Goal: Communication & Community: Participate in discussion

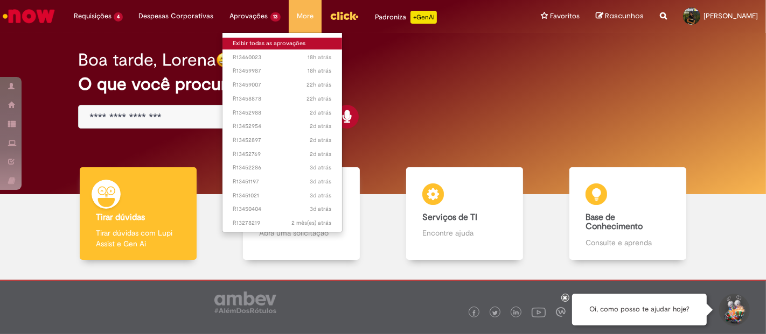
click at [259, 46] on link "Exibir todas as aprovações" at bounding box center [282, 44] width 120 height 12
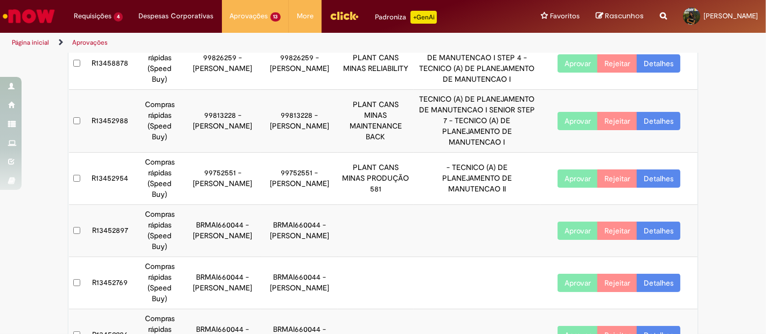
scroll to position [346, 0]
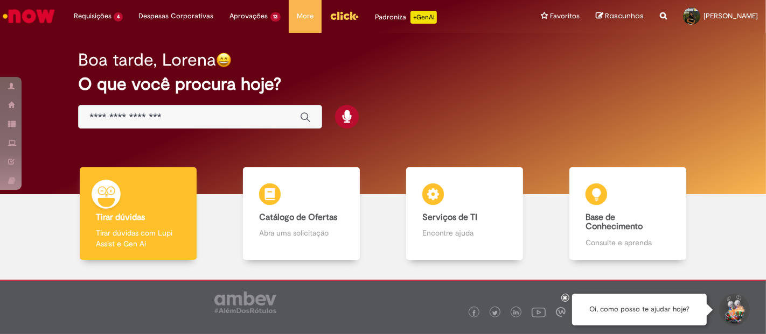
click at [492, 96] on div "Boa tarde, Lorena O que você procura hoje?" at bounding box center [382, 90] width 647 height 92
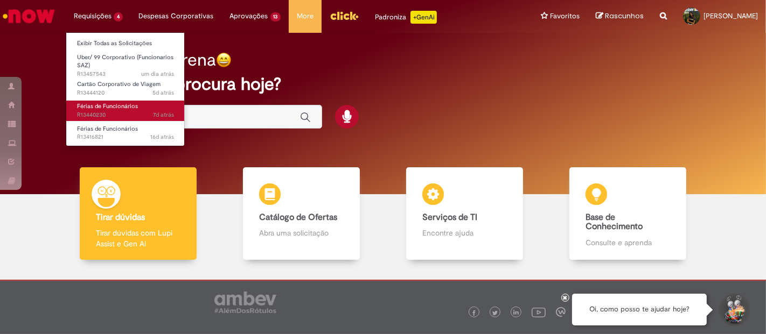
click at [94, 110] on span "Férias de Funcionários" at bounding box center [107, 106] width 61 height 8
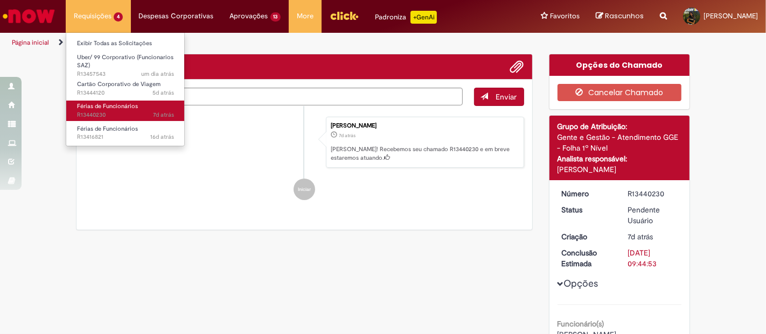
click at [95, 103] on span "Férias de Funcionários" at bounding box center [107, 106] width 61 height 8
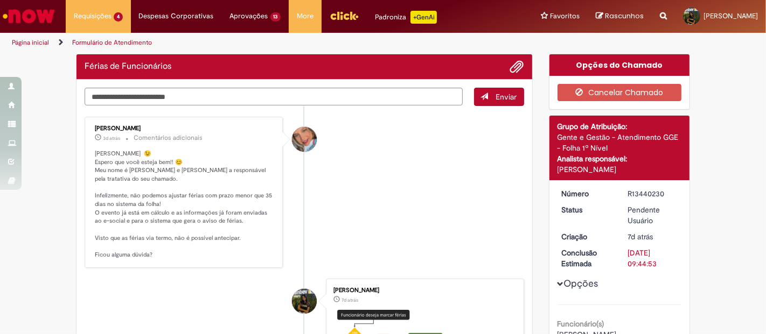
click at [240, 227] on p "Olá Lorena 😉 Espero que você esteja bem!! 😊 Meu nome é Jacqueline e serei a res…" at bounding box center [184, 205] width 179 height 110
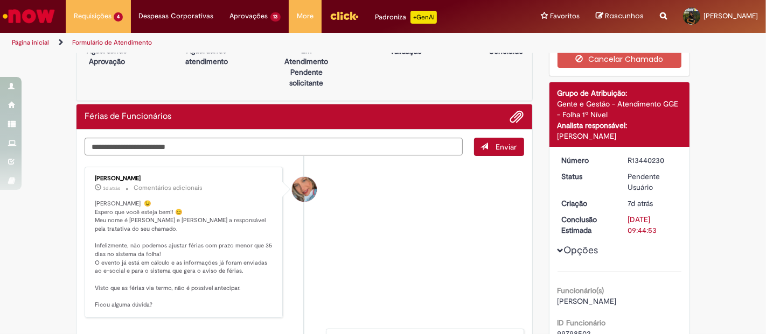
scroll to position [60, 0]
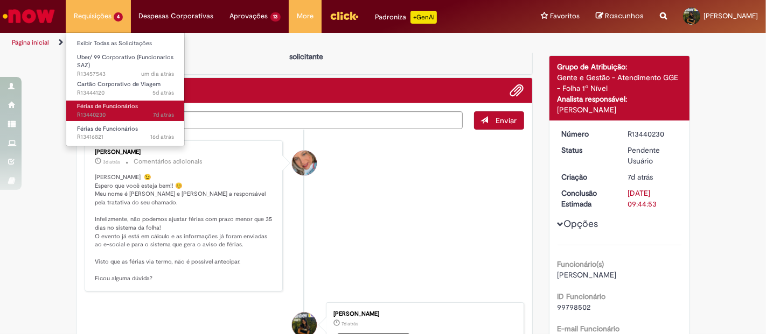
click at [103, 107] on span "Férias de Funcionários" at bounding box center [107, 106] width 61 height 8
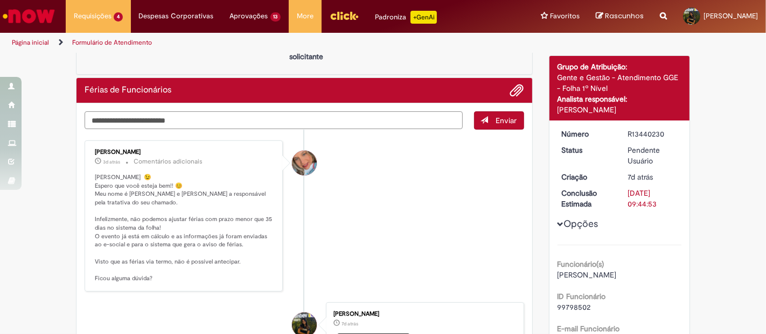
click at [222, 116] on textarea "Digite sua mensagem aqui..." at bounding box center [274, 120] width 378 height 18
click at [222, 116] on textarea "**********" at bounding box center [274, 120] width 378 height 18
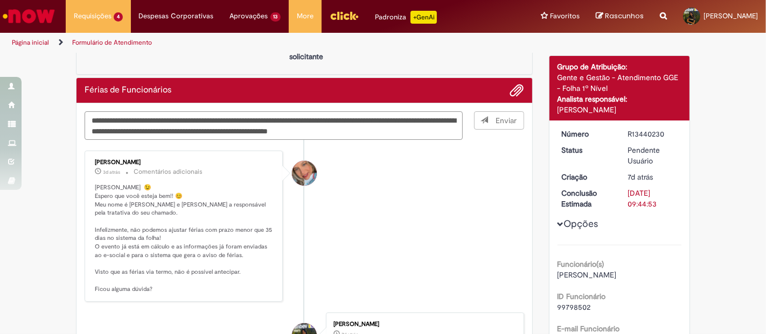
type textarea "**********"
click at [504, 124] on span "Enviar" at bounding box center [499, 125] width 50 height 29
click at [480, 119] on span "Enviar" at bounding box center [499, 125] width 50 height 29
